Goal: Task Accomplishment & Management: Manage account settings

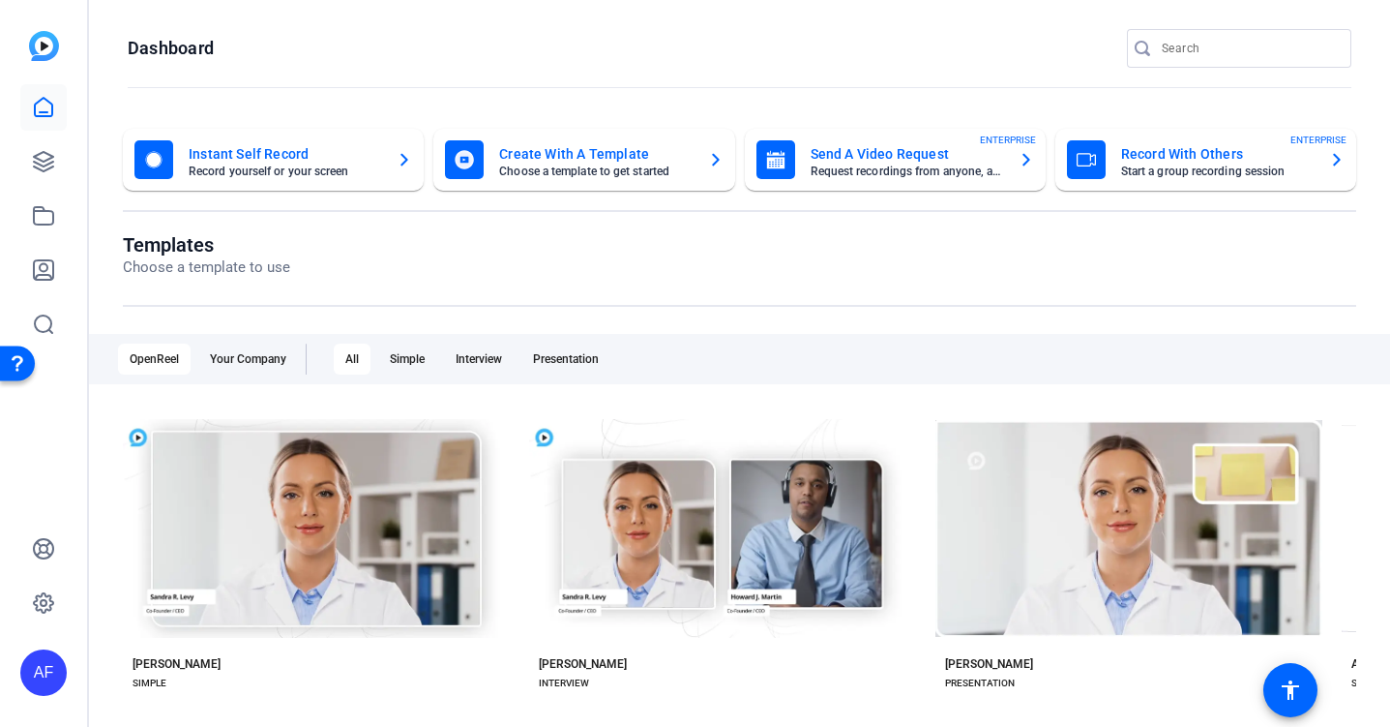
click at [1182, 171] on mat-card-subtitle "Start a group recording session" at bounding box center [1217, 171] width 193 height 12
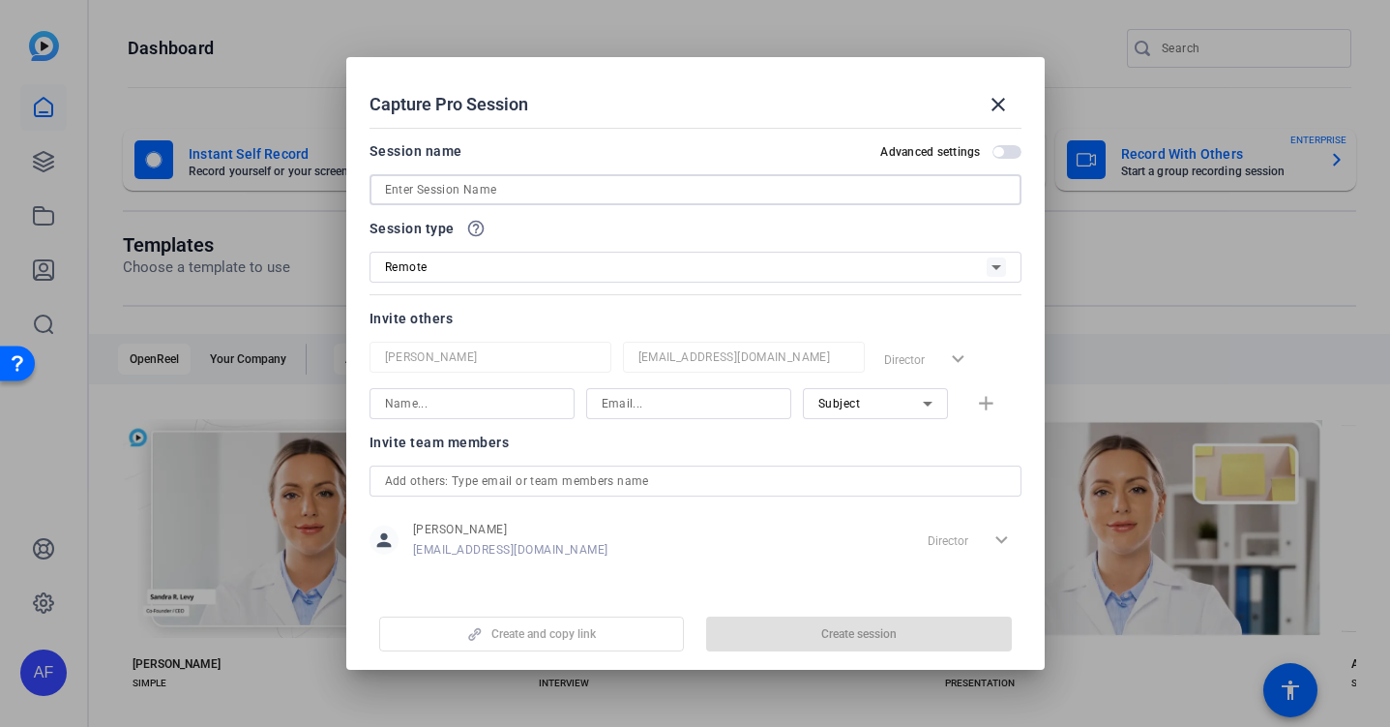
click at [672, 185] on input at bounding box center [695, 189] width 621 height 23
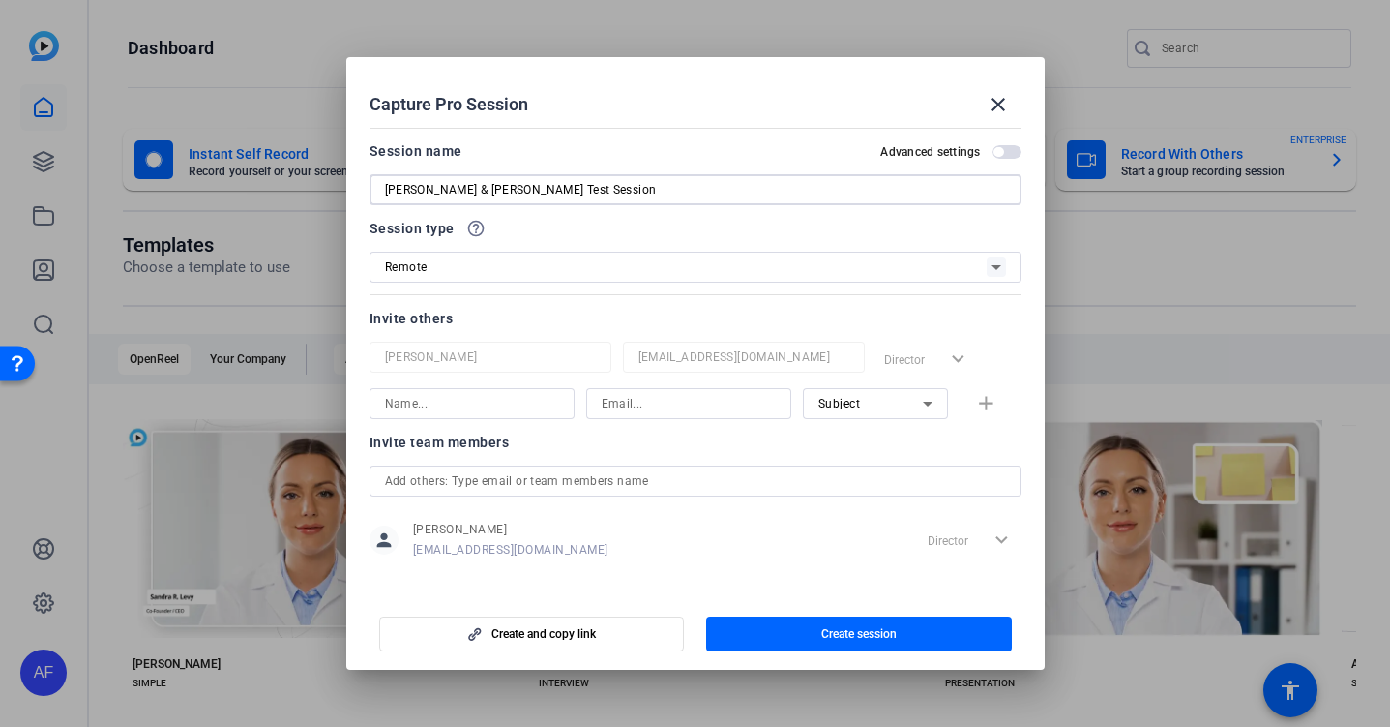
type input "[PERSON_NAME] & [PERSON_NAME] Test Session"
click at [498, 402] on input at bounding box center [472, 403] width 174 height 23
type input "[PERSON_NAME]"
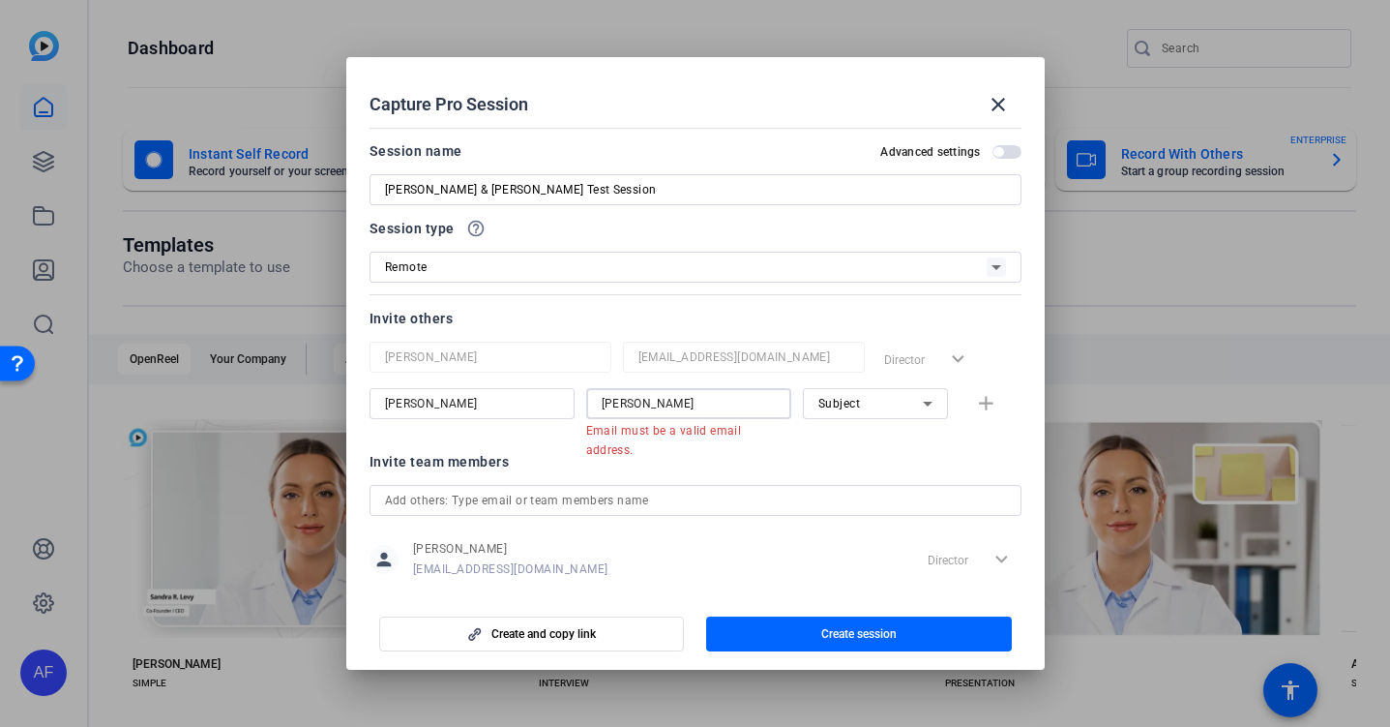
drag, startPoint x: 669, startPoint y: 411, endPoint x: 579, endPoint y: 406, distance: 91.1
click at [579, 406] on div "[PERSON_NAME] Email must be a valid email address. Subject add" at bounding box center [696, 413] width 652 height 50
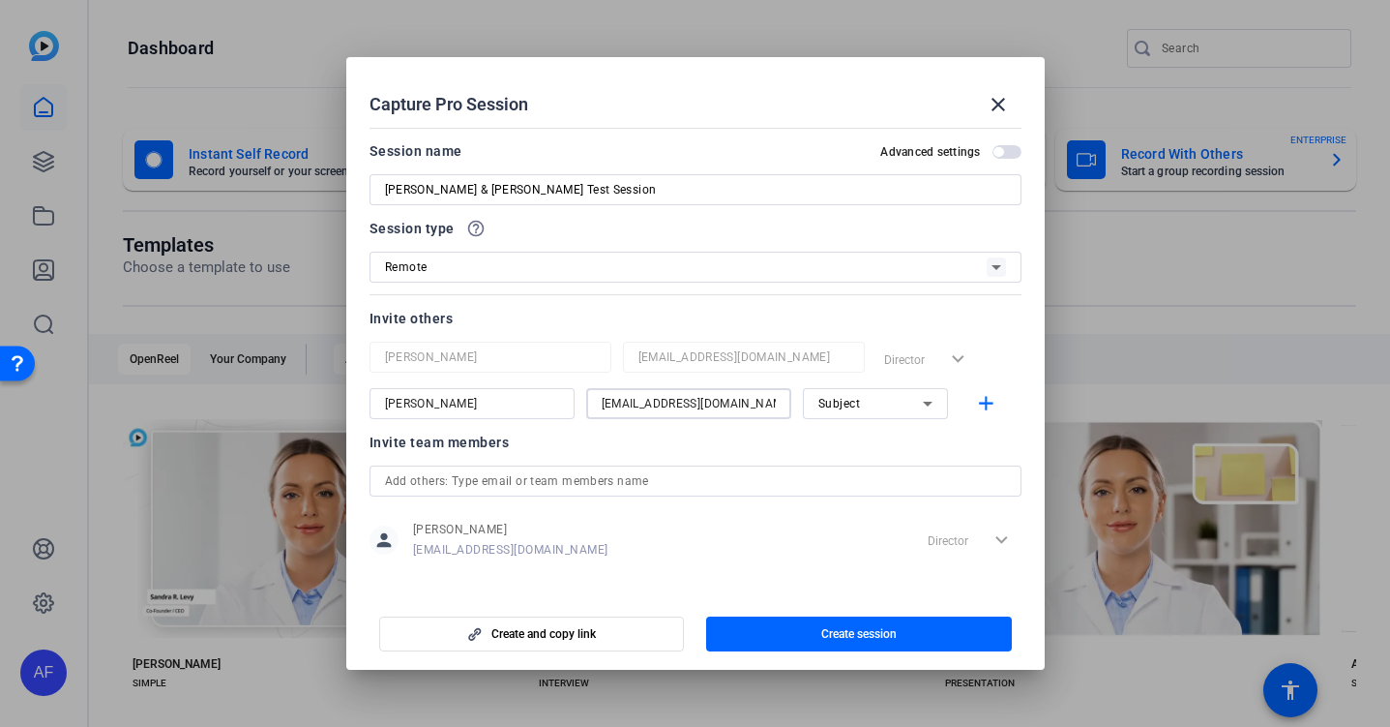
type input "[EMAIL_ADDRESS][DOMAIN_NAME]"
click at [557, 437] on div at bounding box center [472, 429] width 205 height 21
click at [482, 371] on mat-form-field "[PERSON_NAME]" at bounding box center [491, 357] width 242 height 31
drag, startPoint x: 778, startPoint y: 405, endPoint x: 654, endPoint y: 381, distance: 126.2
click at [654, 381] on div "[PERSON_NAME] [EMAIL_ADDRESS][DOMAIN_NAME] Director expand_more [PERSON_NAME] […" at bounding box center [696, 380] width 652 height 77
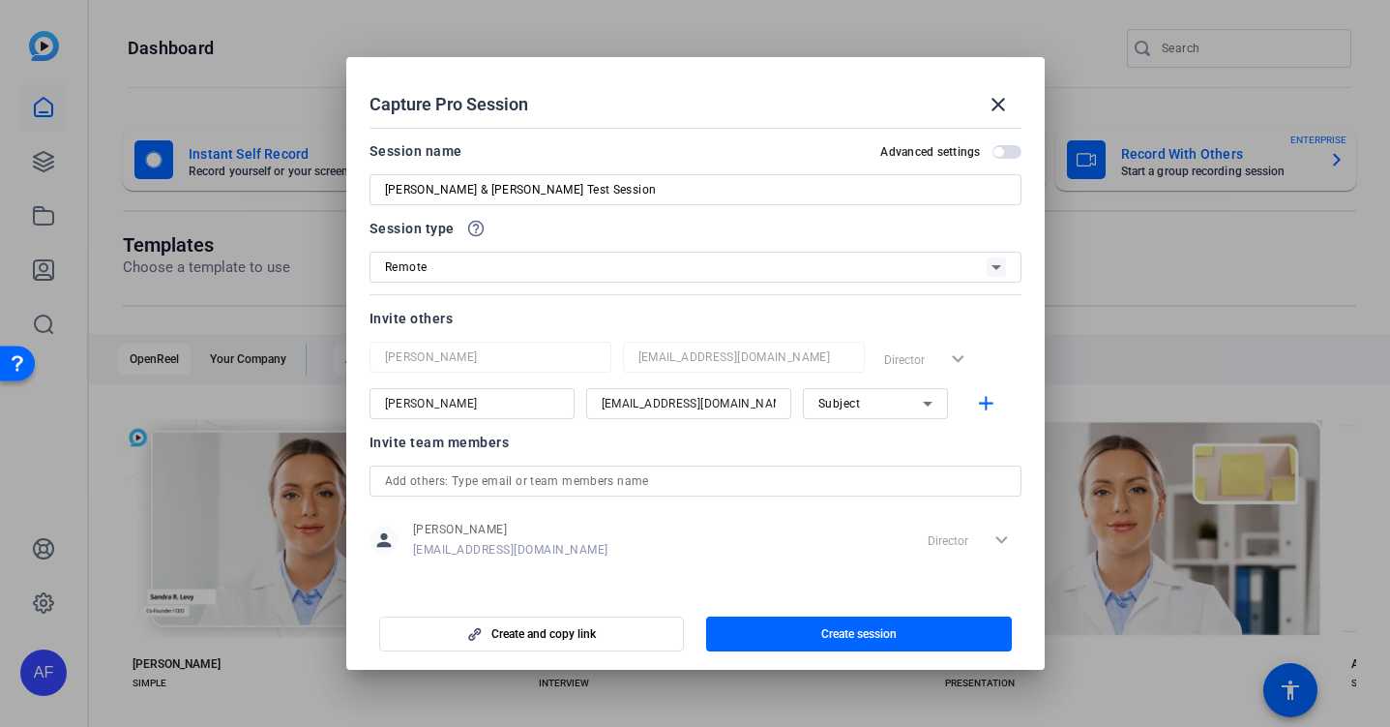
click at [698, 401] on input "[EMAIL_ADDRESS][DOMAIN_NAME]" at bounding box center [689, 403] width 174 height 23
drag, startPoint x: 769, startPoint y: 404, endPoint x: 599, endPoint y: 401, distance: 170.3
click at [599, 401] on div "[EMAIL_ADDRESS][DOMAIN_NAME]" at bounding box center [688, 403] width 205 height 31
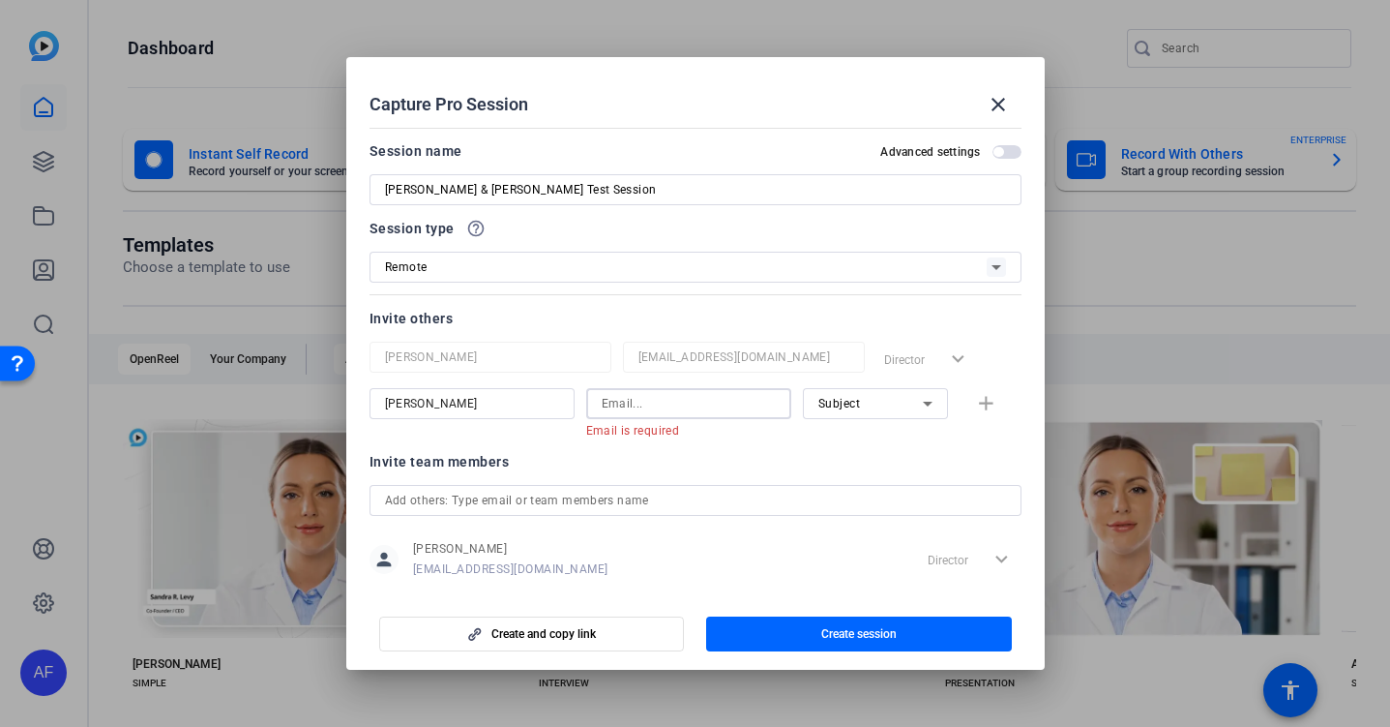
paste input "[EMAIL_ADDRESS][DOMAIN_NAME]"
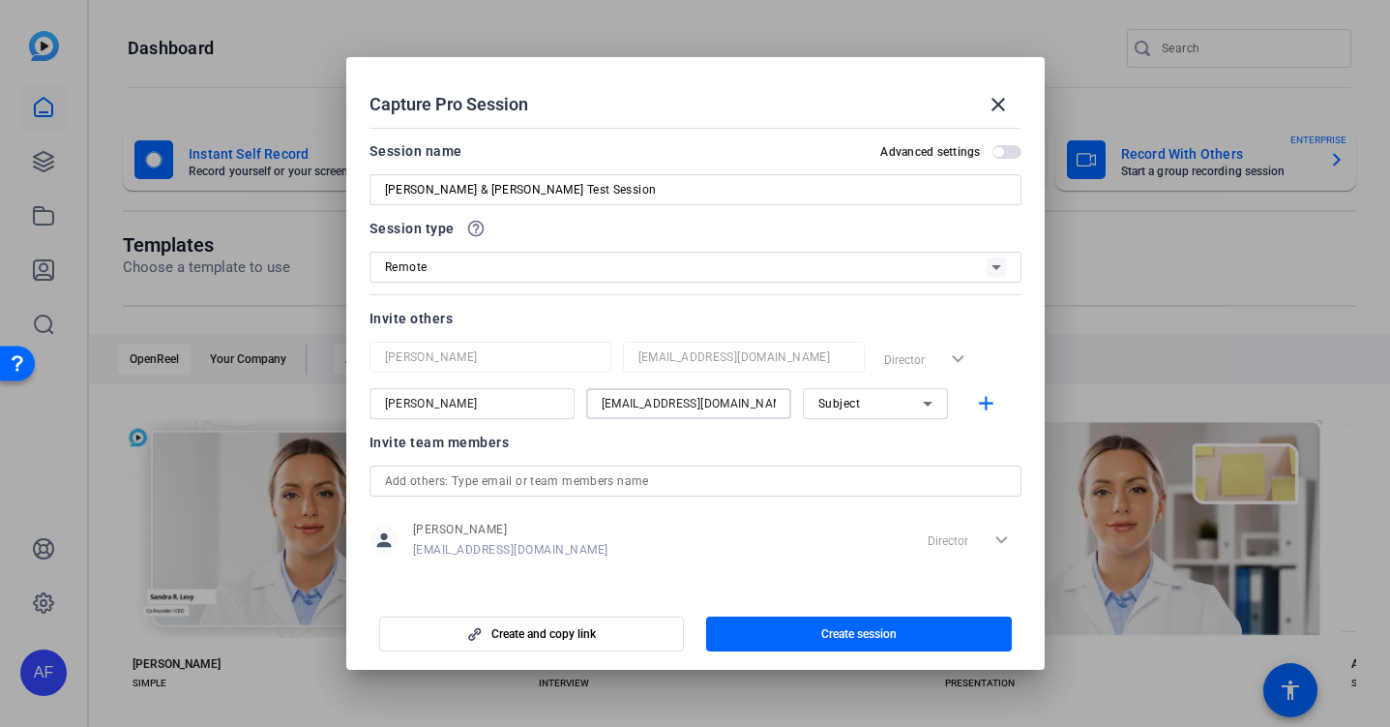
scroll to position [13, 0]
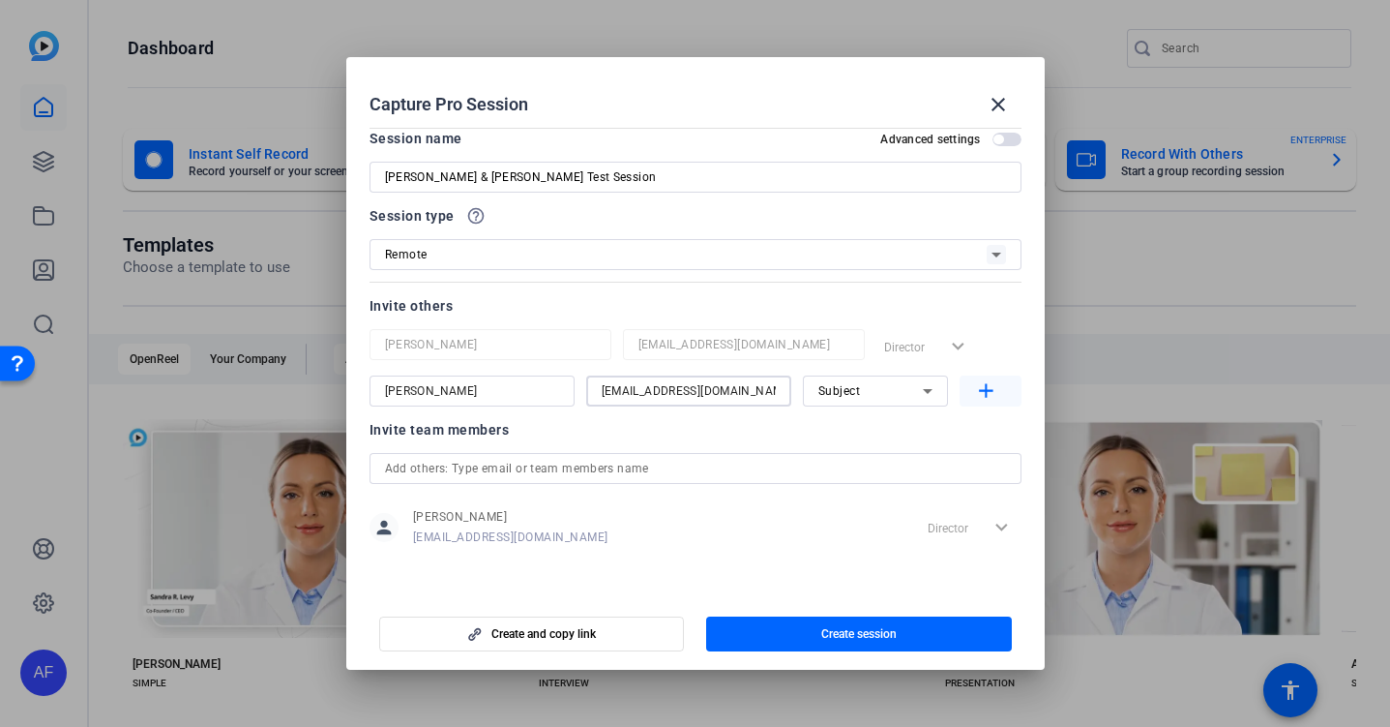
type input "[EMAIL_ADDRESS][DOMAIN_NAME]"
click at [996, 392] on mat-icon "add" at bounding box center [986, 391] width 24 height 24
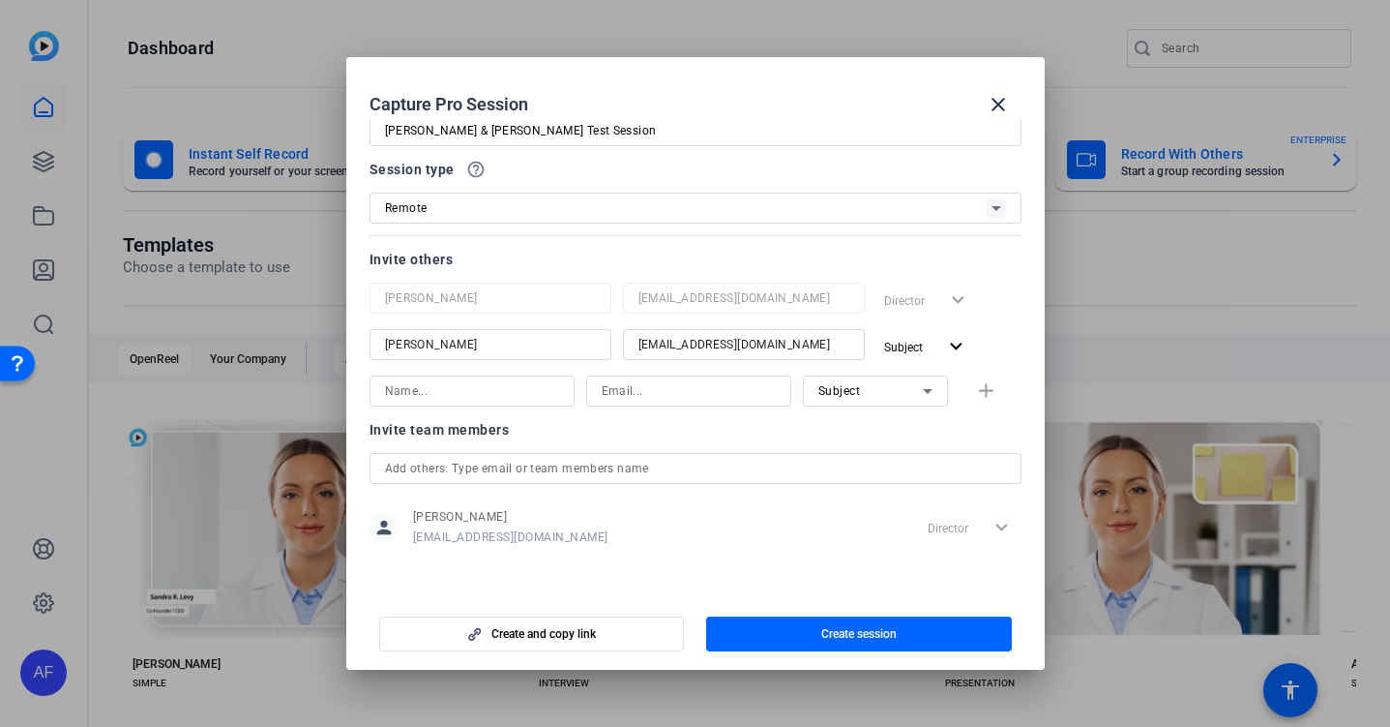
scroll to position [0, 0]
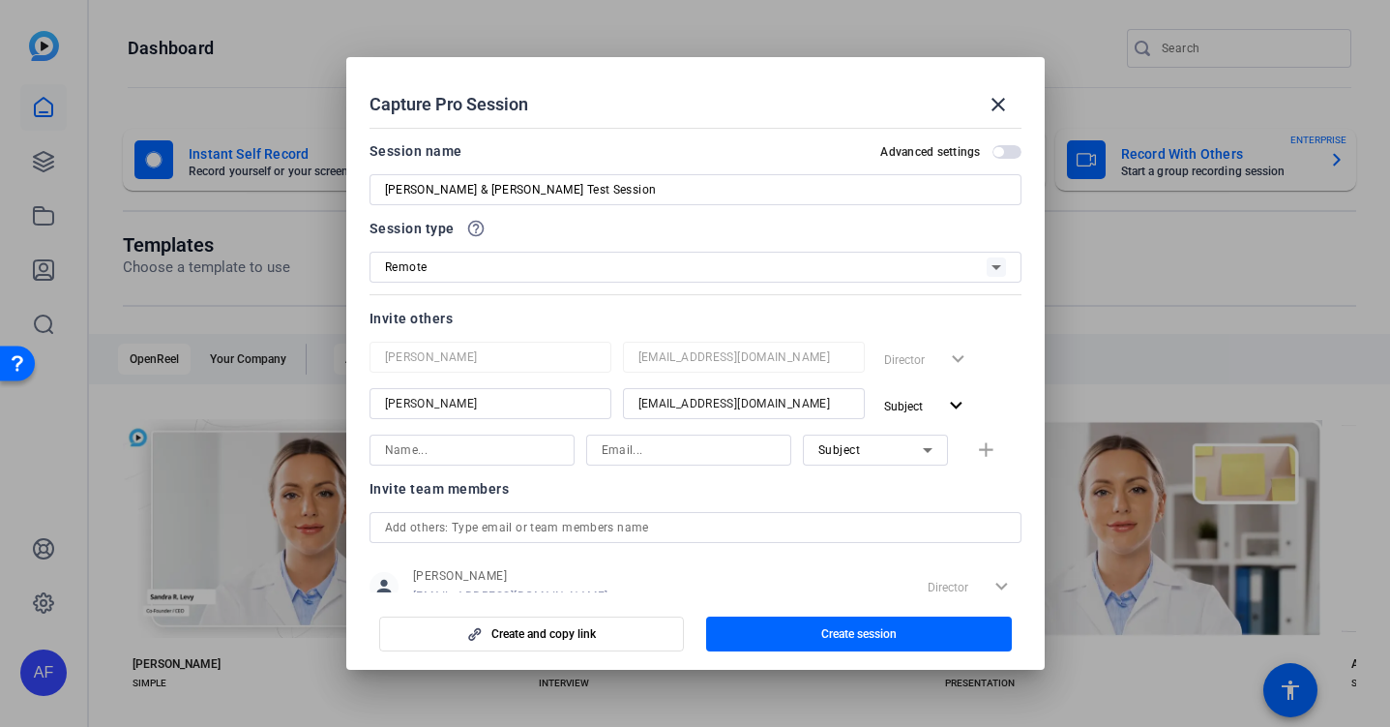
click at [1005, 154] on span "button" at bounding box center [1007, 152] width 29 height 14
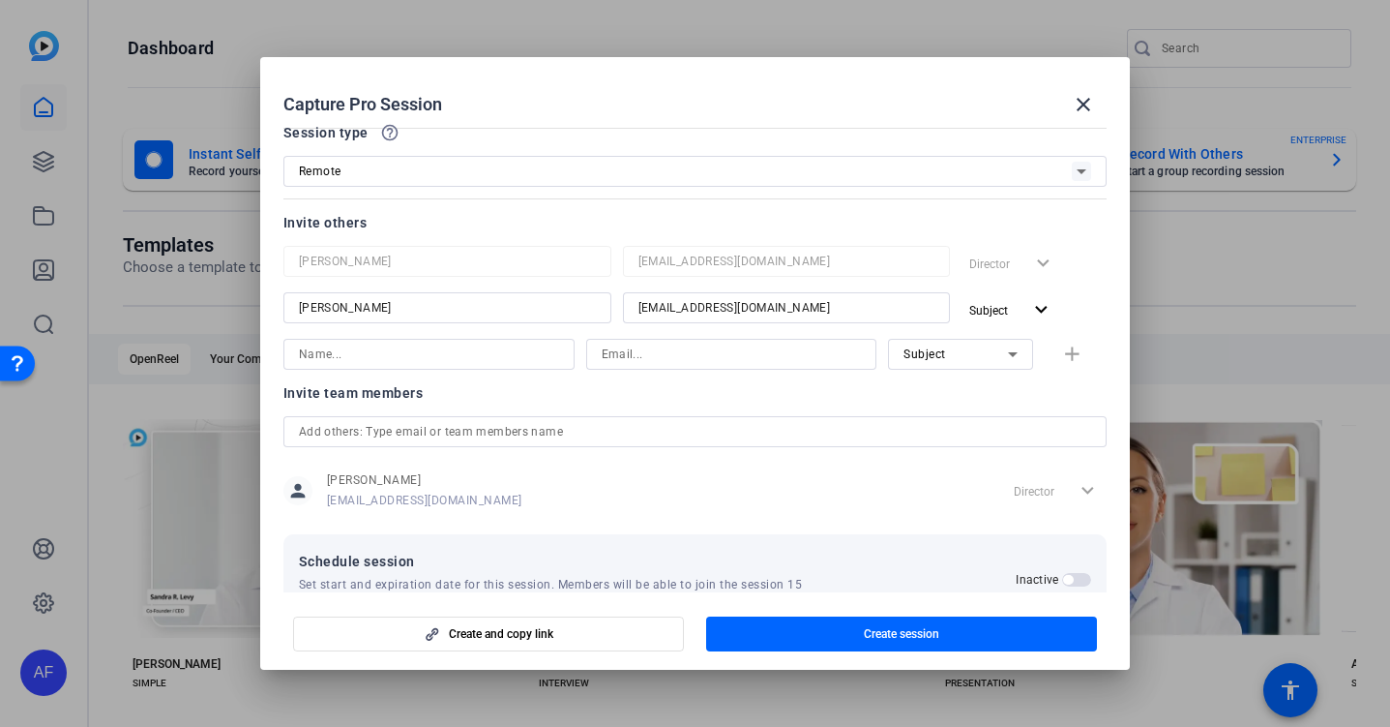
scroll to position [148, 0]
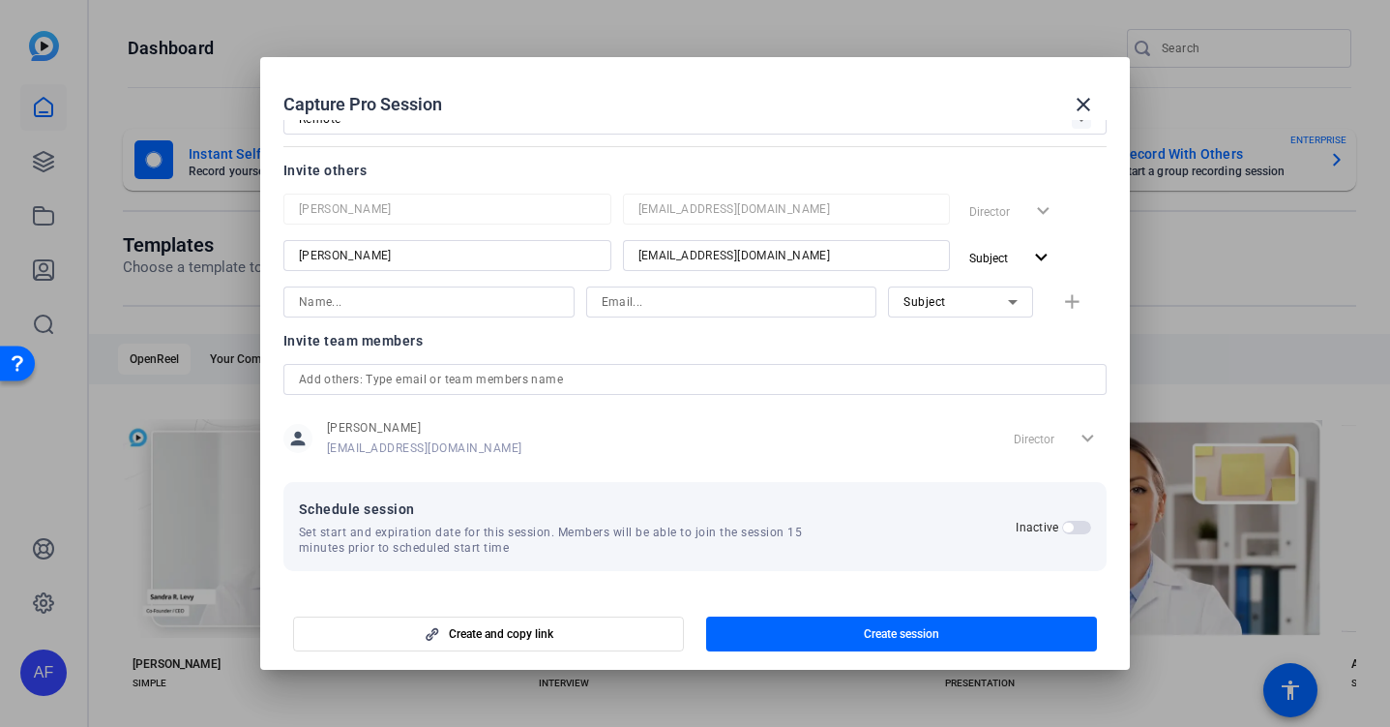
click at [1076, 532] on span "button" at bounding box center [1076, 527] width 29 height 14
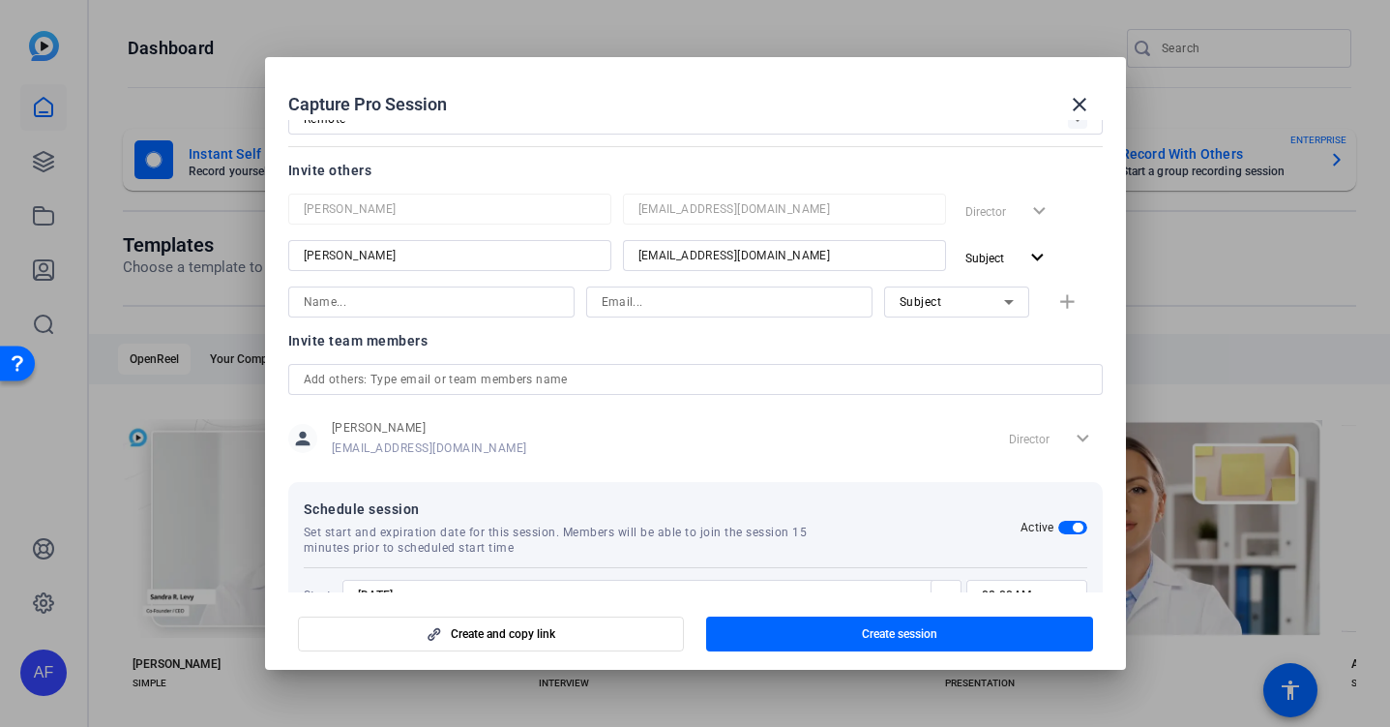
scroll to position [246, 0]
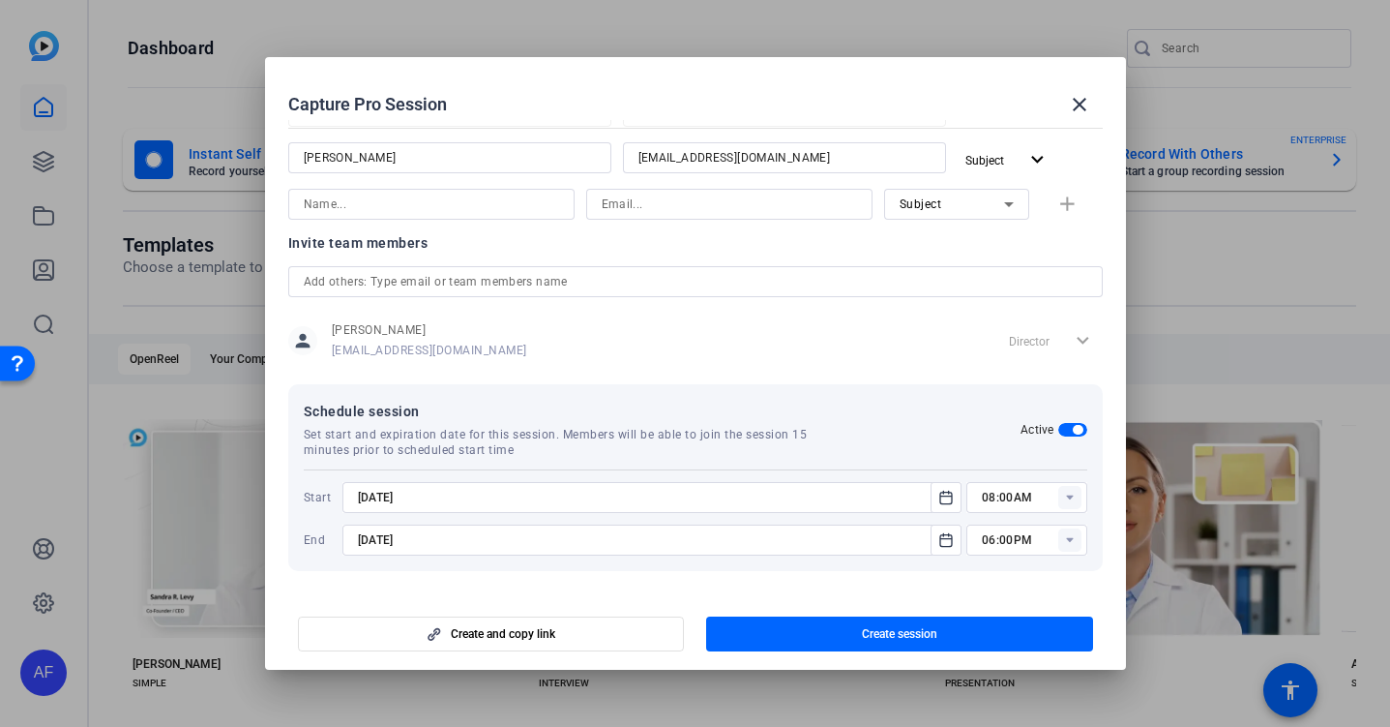
click at [605, 489] on input "[DATE]" at bounding box center [642, 497] width 569 height 23
click at [944, 504] on icon "Open calendar" at bounding box center [945, 497] width 15 height 23
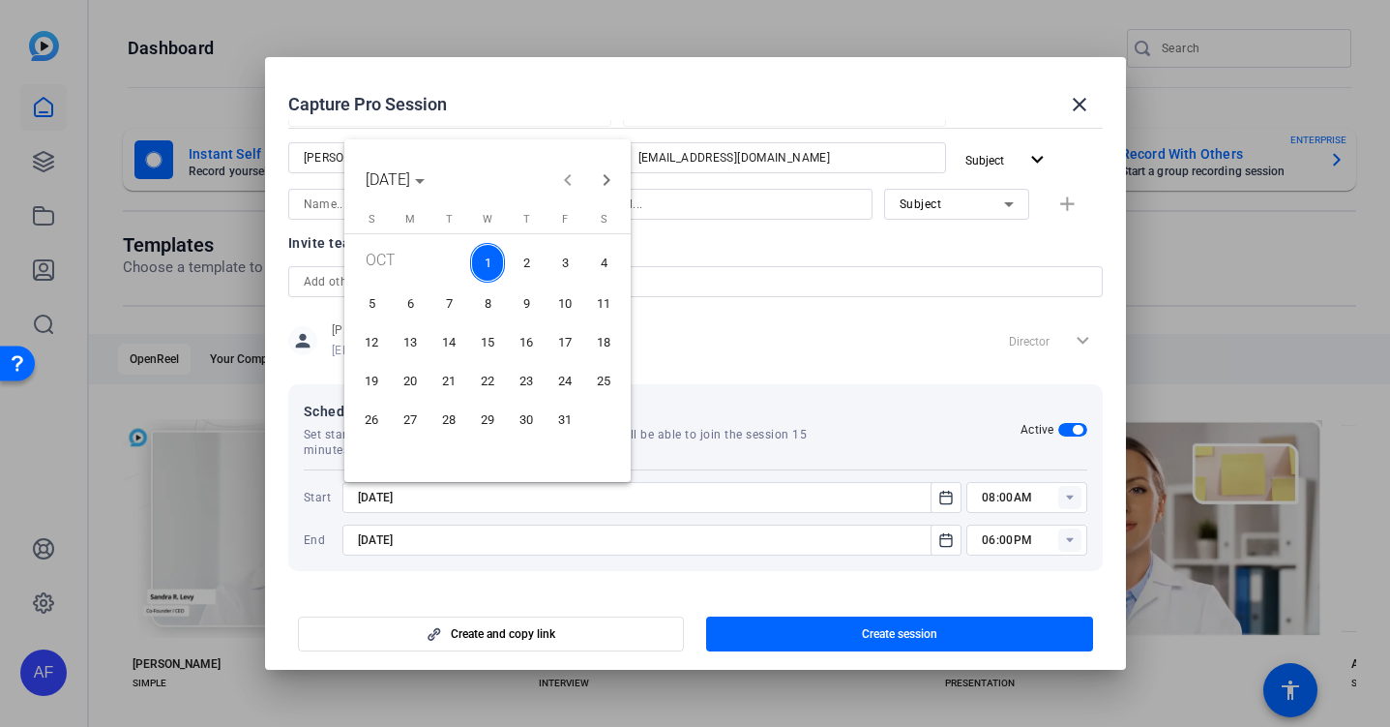
click at [402, 307] on span "6" at bounding box center [410, 303] width 35 height 35
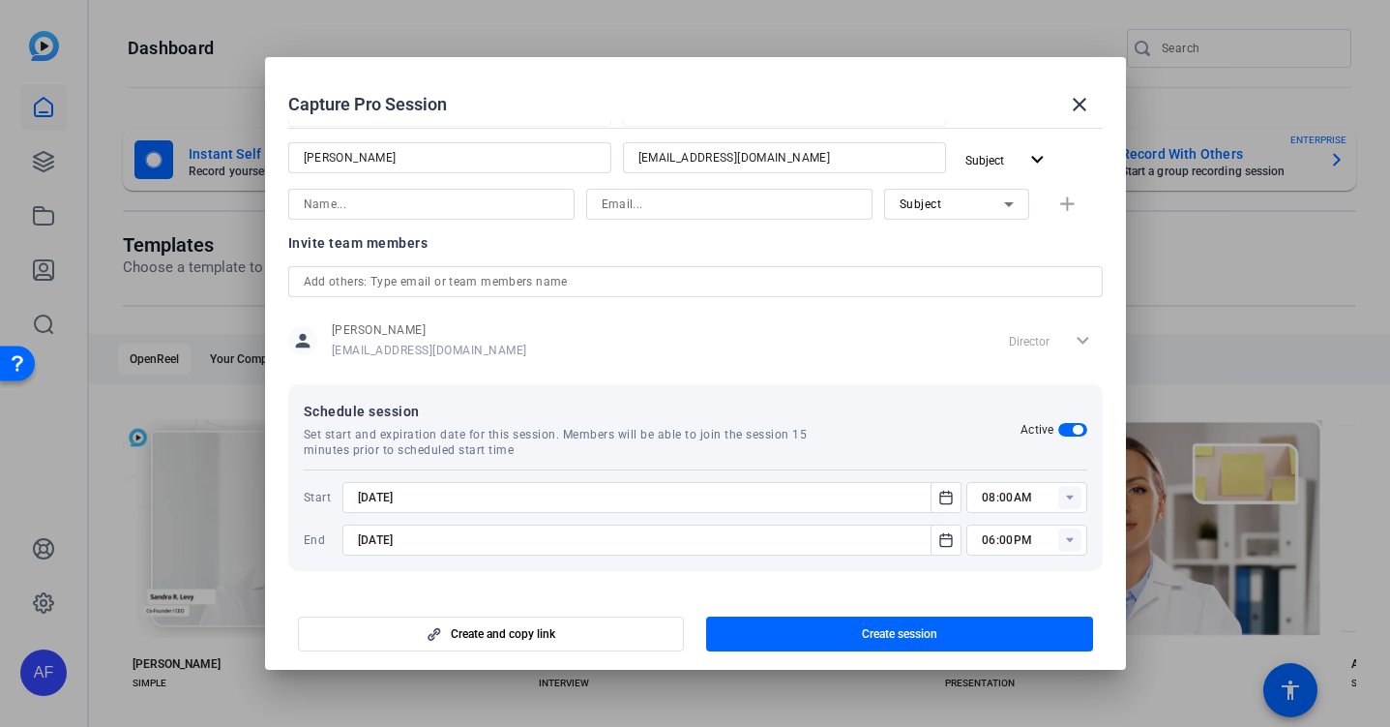
type input "[DATE]"
click at [423, 536] on input "[DATE]" at bounding box center [642, 539] width 569 height 23
click at [942, 536] on icon "Open calendar" at bounding box center [945, 539] width 15 height 23
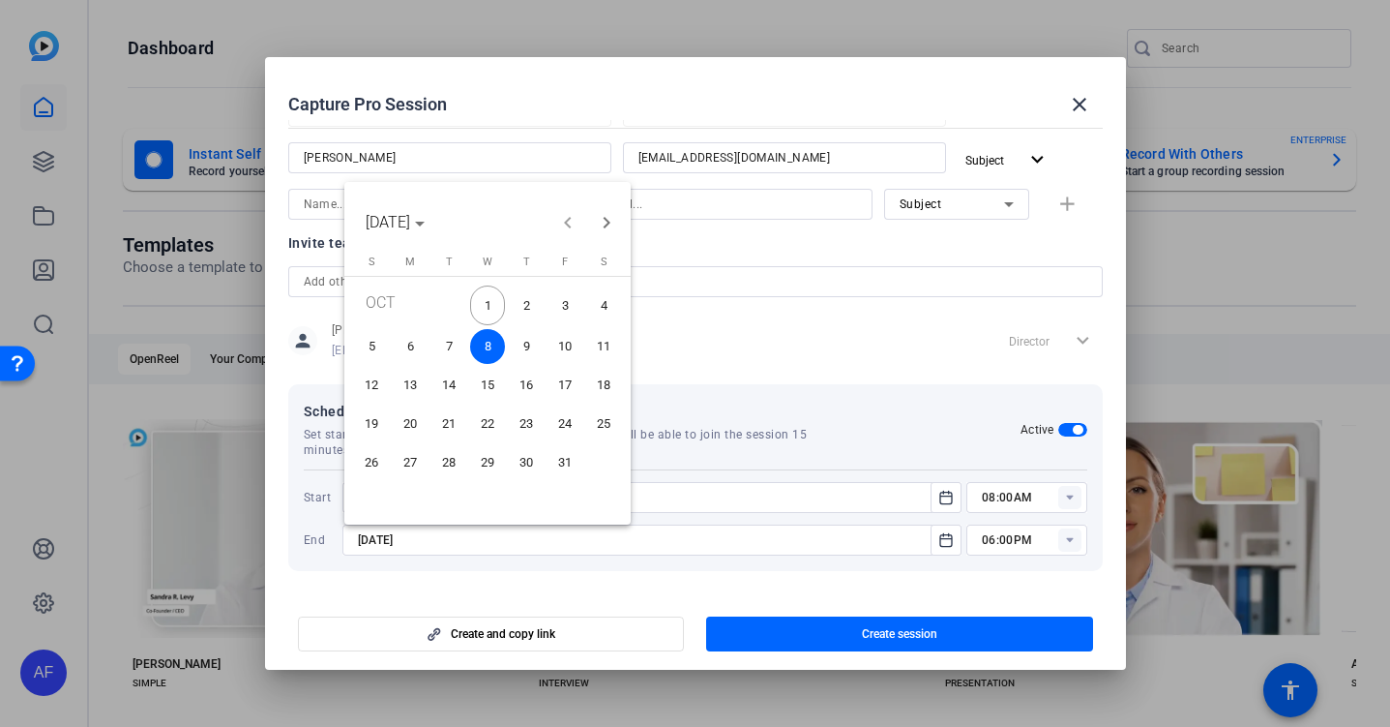
click at [412, 353] on span "6" at bounding box center [410, 346] width 35 height 35
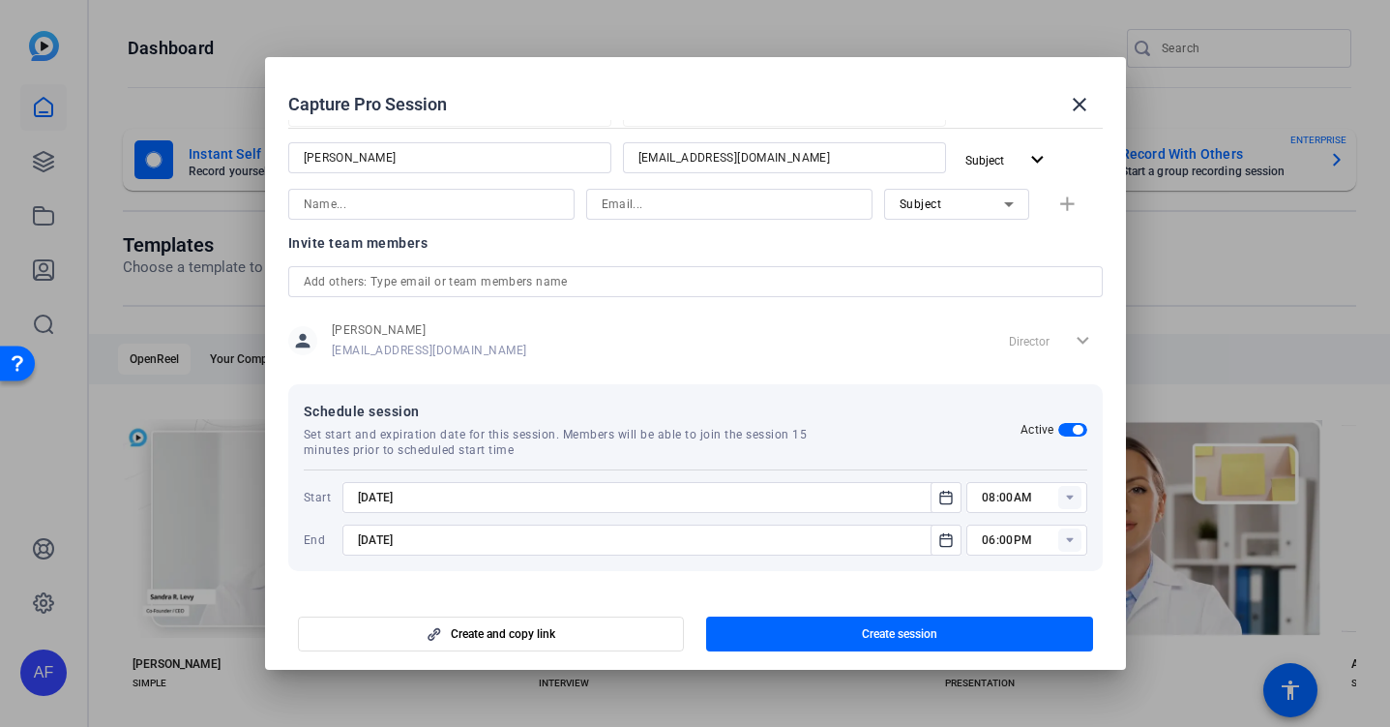
type input "[DATE]"
click at [1071, 499] on rect at bounding box center [1069, 497] width 23 height 23
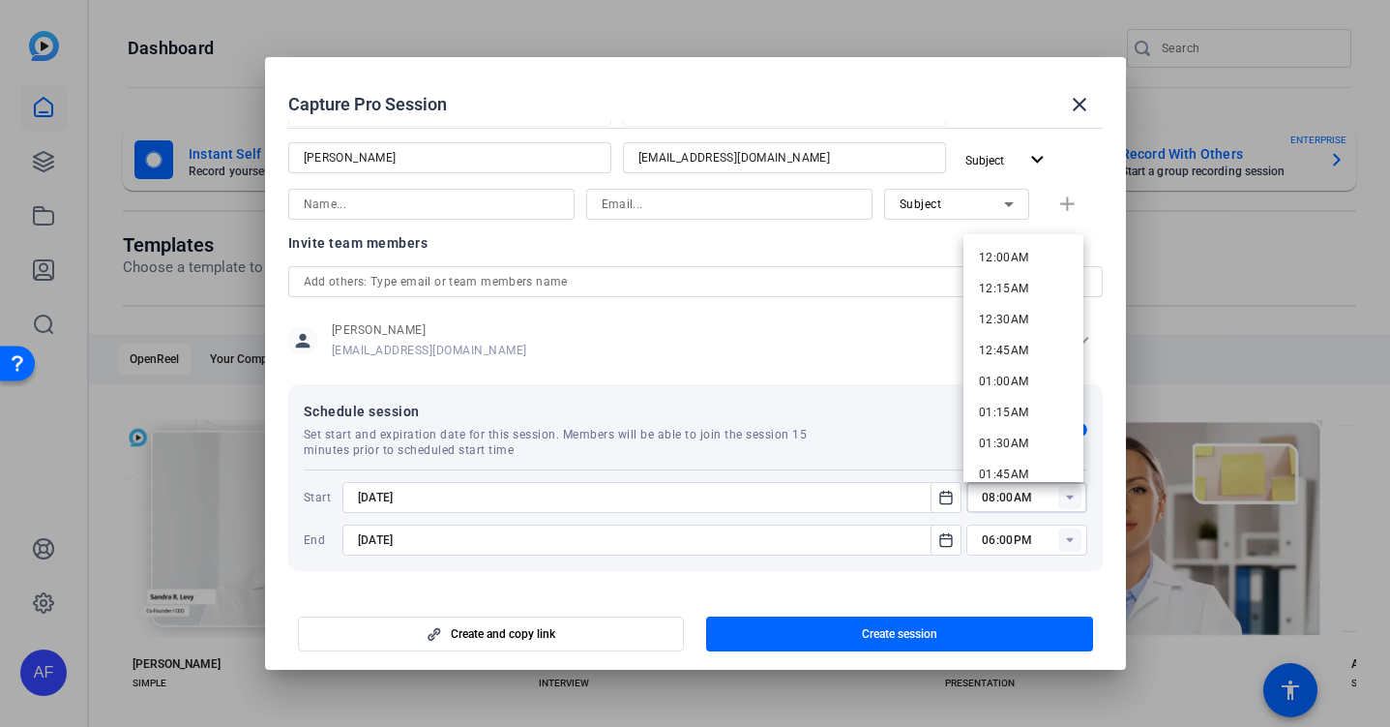
click at [1071, 499] on rect at bounding box center [1069, 497] width 23 height 23
click at [874, 444] on div "Schedule session Set start and expiration date for this session. Members will b…" at bounding box center [663, 429] width 718 height 58
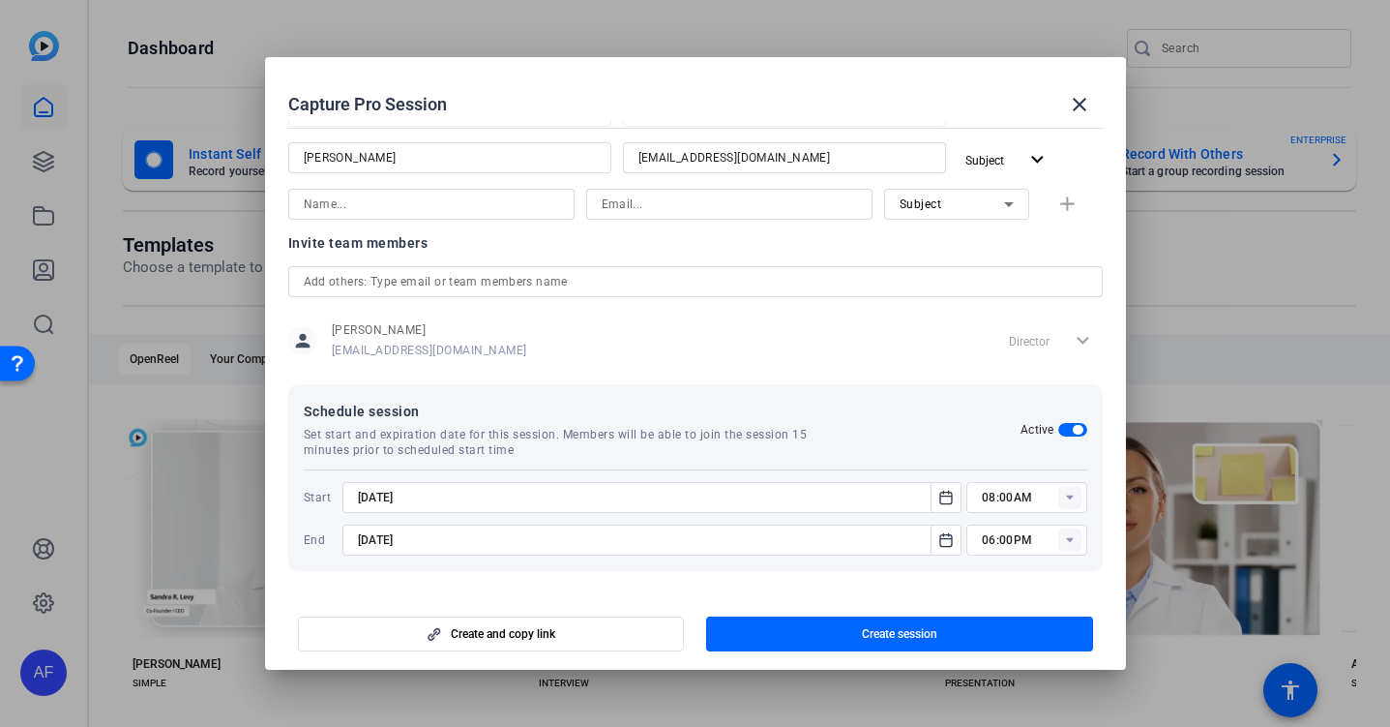
click at [1061, 428] on span "button" at bounding box center [1072, 430] width 29 height 14
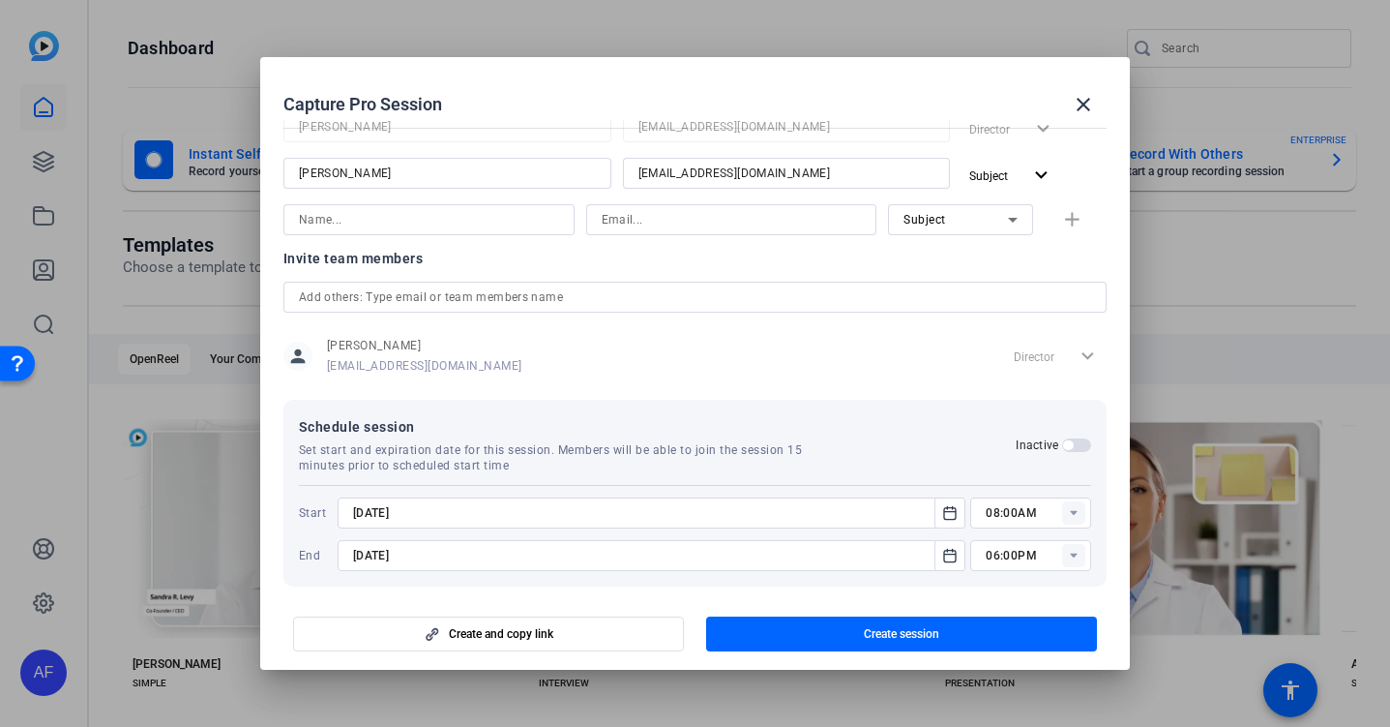
scroll to position [148, 0]
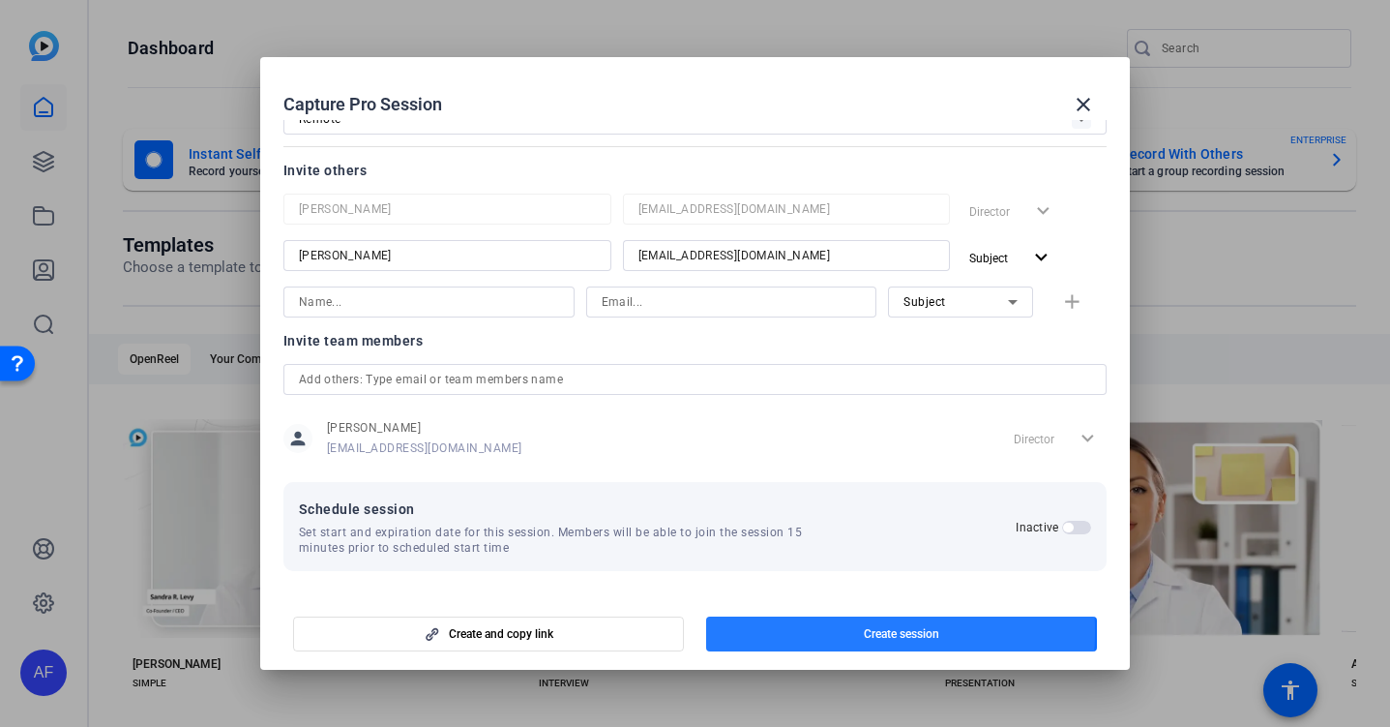
click at [836, 632] on span "button" at bounding box center [901, 633] width 391 height 46
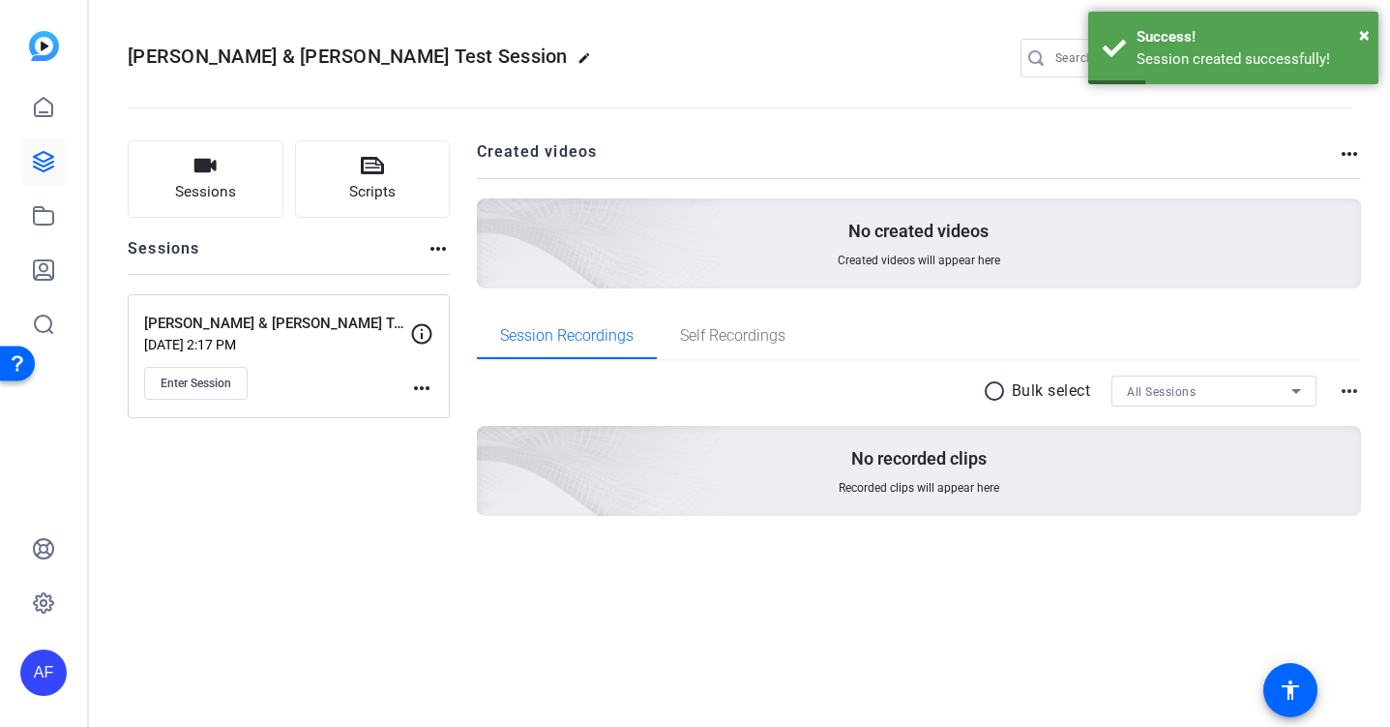
click at [421, 391] on mat-icon "more_horiz" at bounding box center [421, 387] width 23 height 23
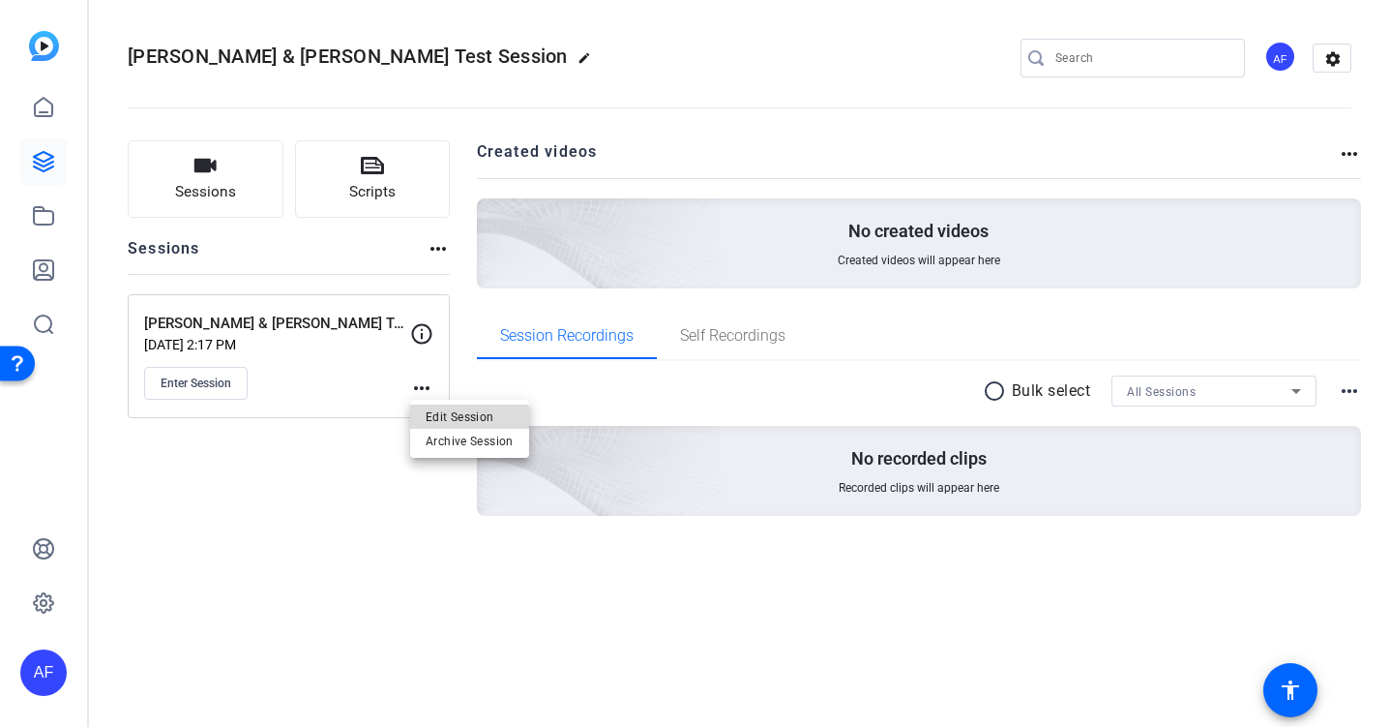
click at [446, 421] on span "Edit Session" at bounding box center [470, 415] width 88 height 23
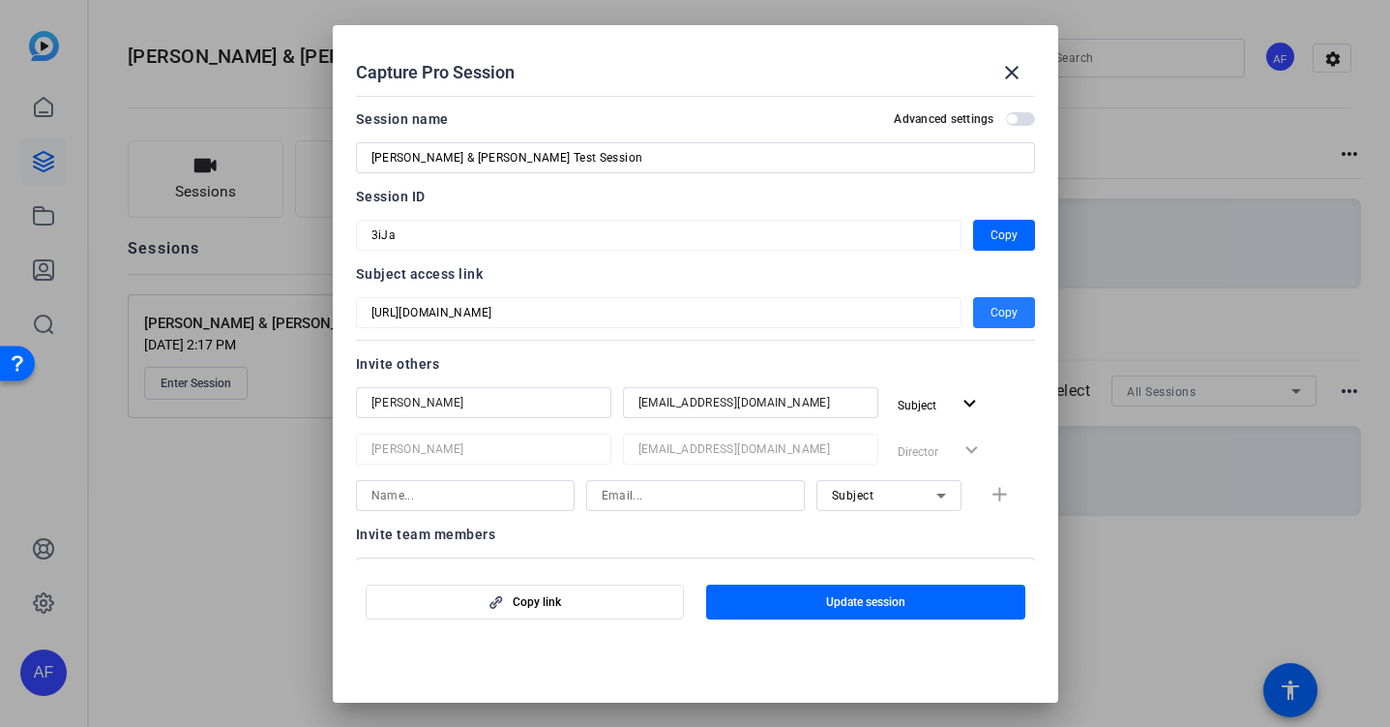
click at [992, 310] on span "Copy" at bounding box center [1004, 312] width 27 height 23
